Goal: Navigation & Orientation: Understand site structure

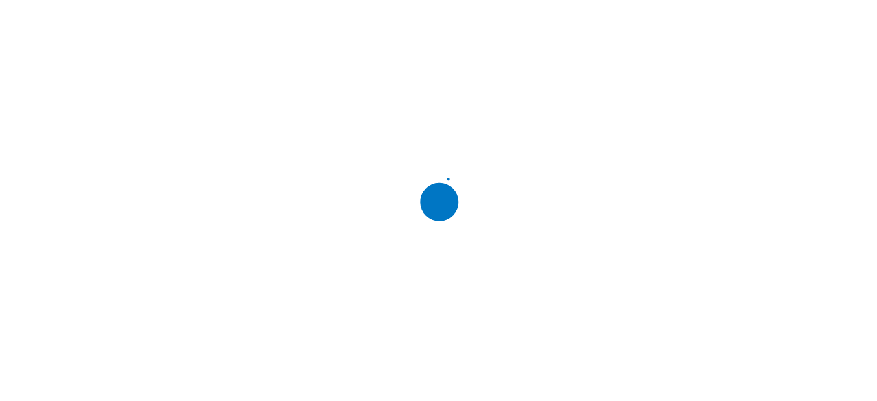
click at [638, 171] on div at bounding box center [443, 200] width 877 height 401
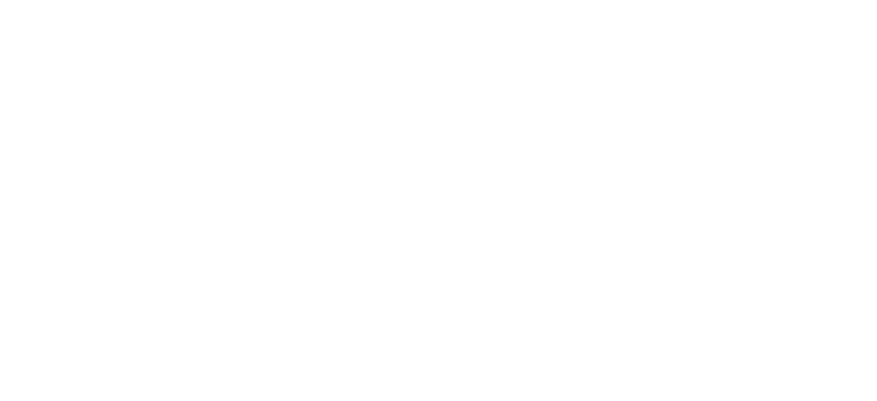
click at [36, 29] on icon at bounding box center [26, 279] width 42 height 548
